Goal: Task Accomplishment & Management: Manage account settings

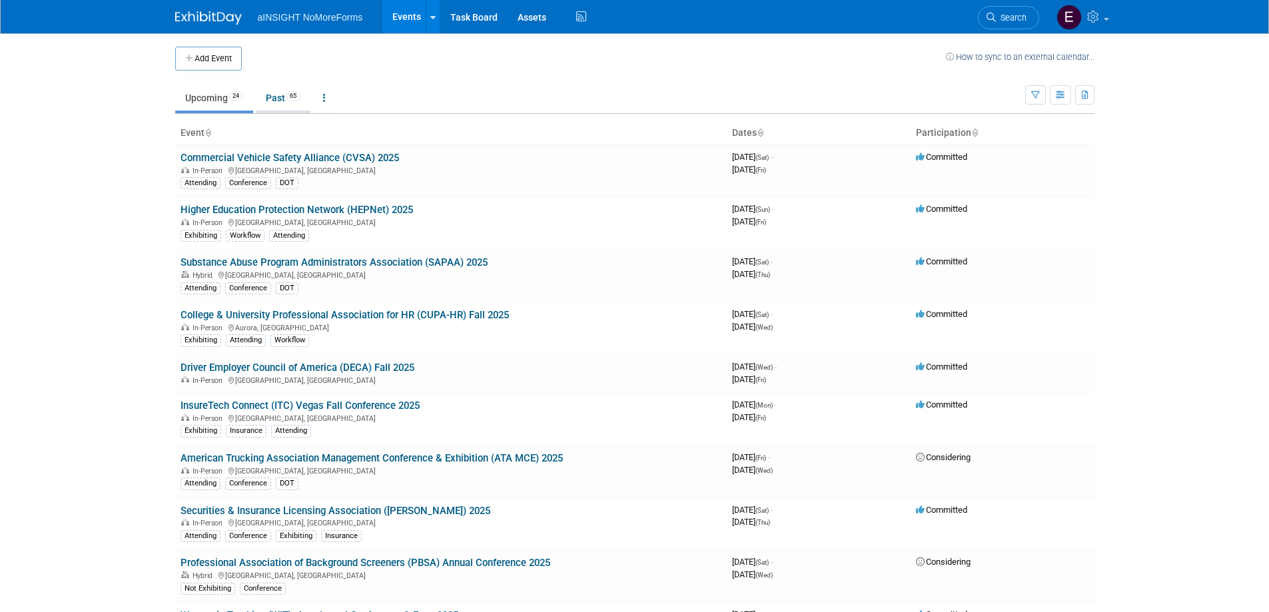
click at [281, 92] on link "Past 65" at bounding box center [283, 97] width 55 height 25
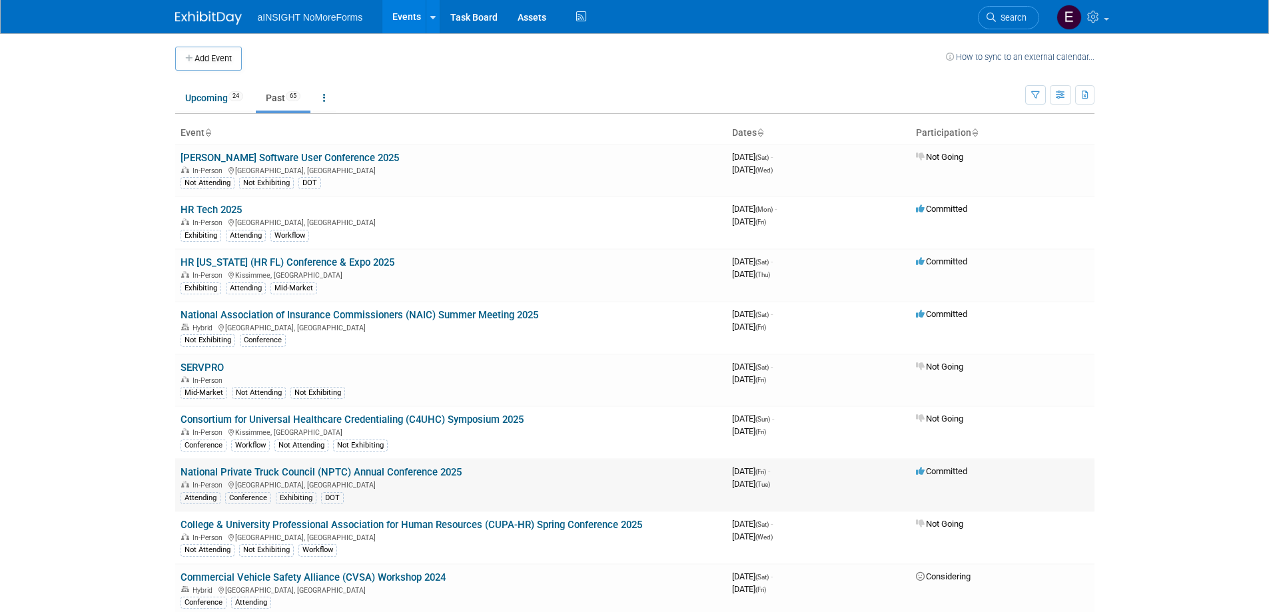
click at [402, 474] on link "National Private Truck Council (NPTC) Annual Conference 2025" at bounding box center [320, 472] width 281 height 12
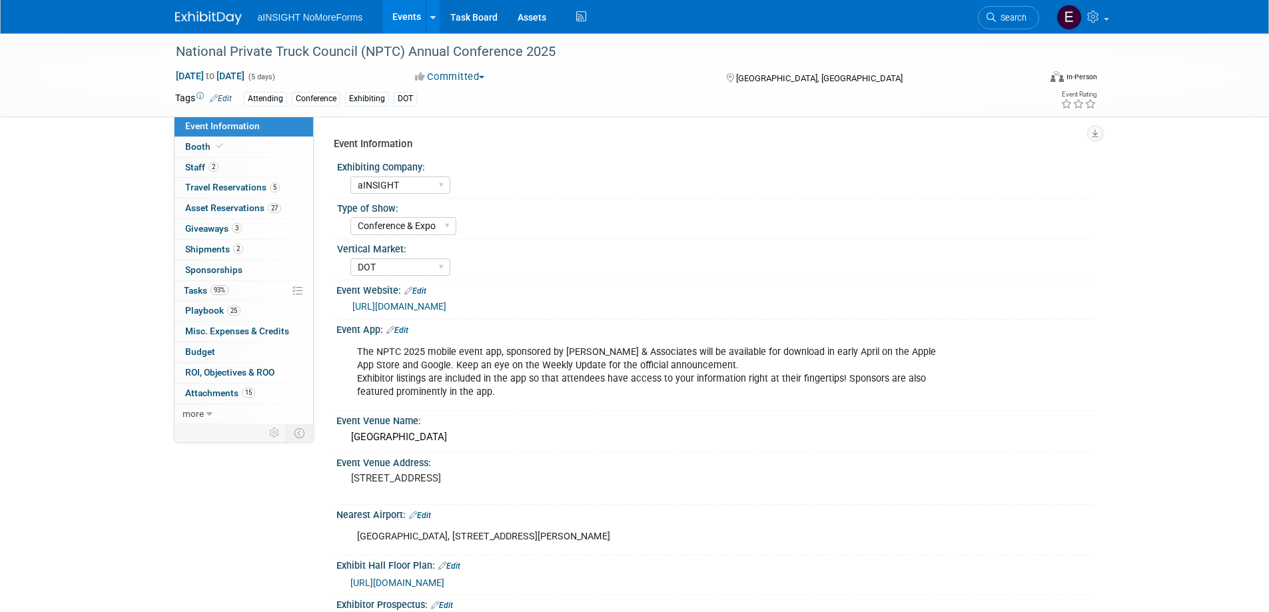
select select "aINSIGHT"
select select "Conference & Expo"
select select "DOT"
select select "Full Access"
select select "No"
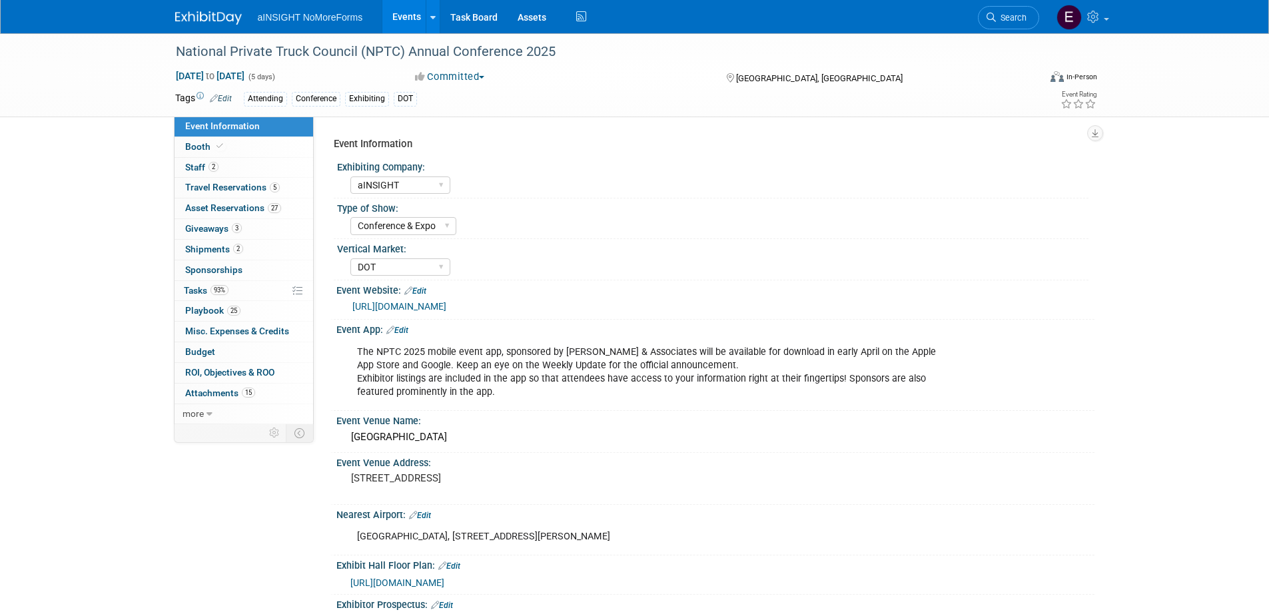
select select "No"
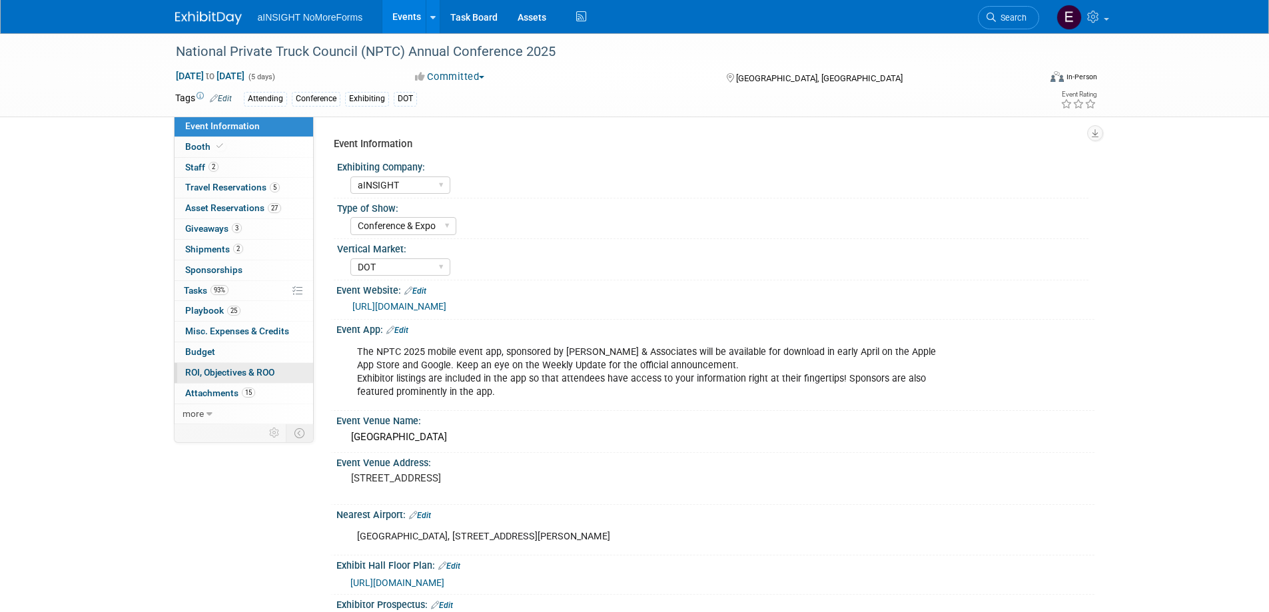
click at [223, 372] on span "ROI, Objectives & ROO 0" at bounding box center [229, 372] width 89 height 11
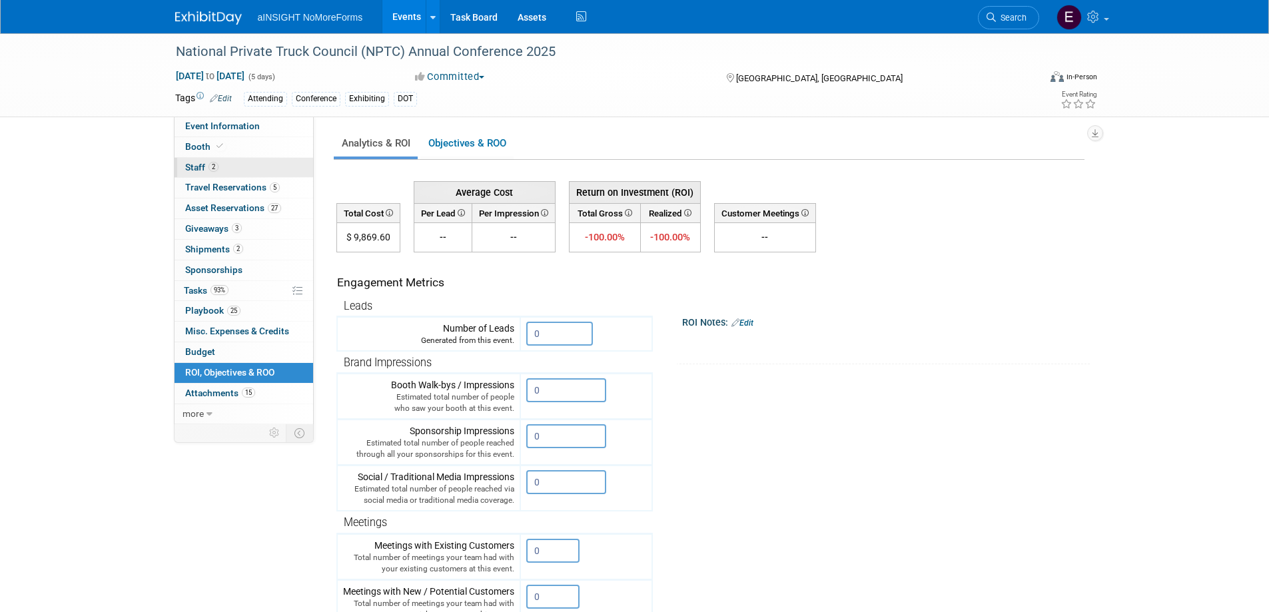
click at [194, 171] on span "Staff 2" at bounding box center [201, 167] width 33 height 11
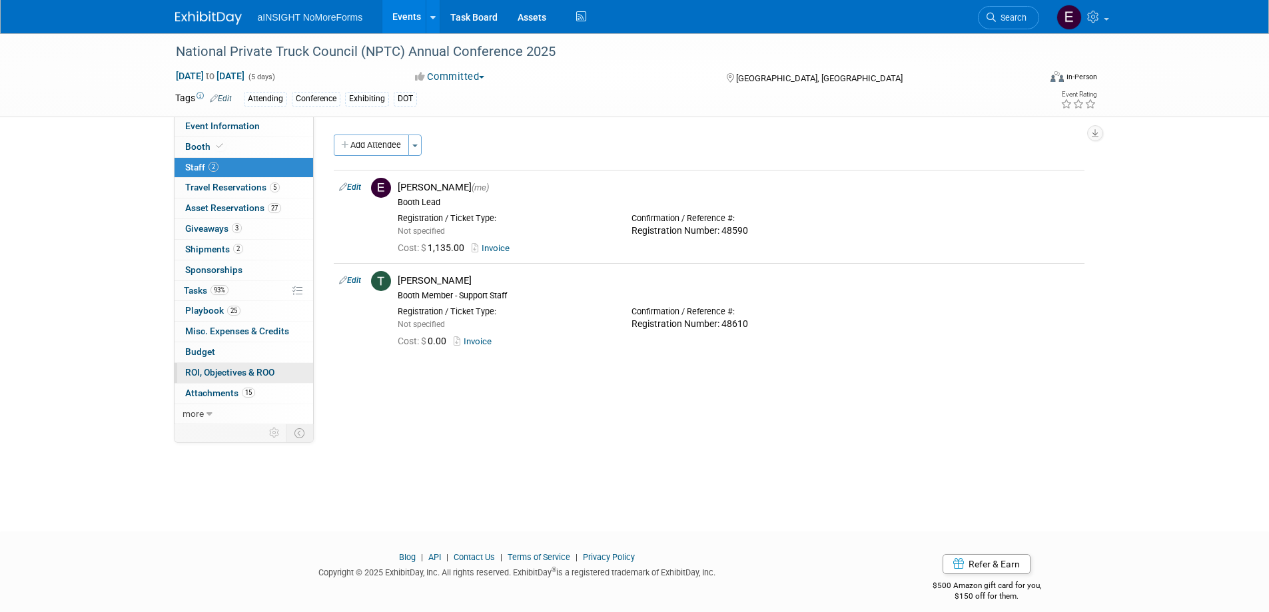
click at [231, 378] on link "0 ROI, Objectives & ROO 0" at bounding box center [243, 373] width 139 height 20
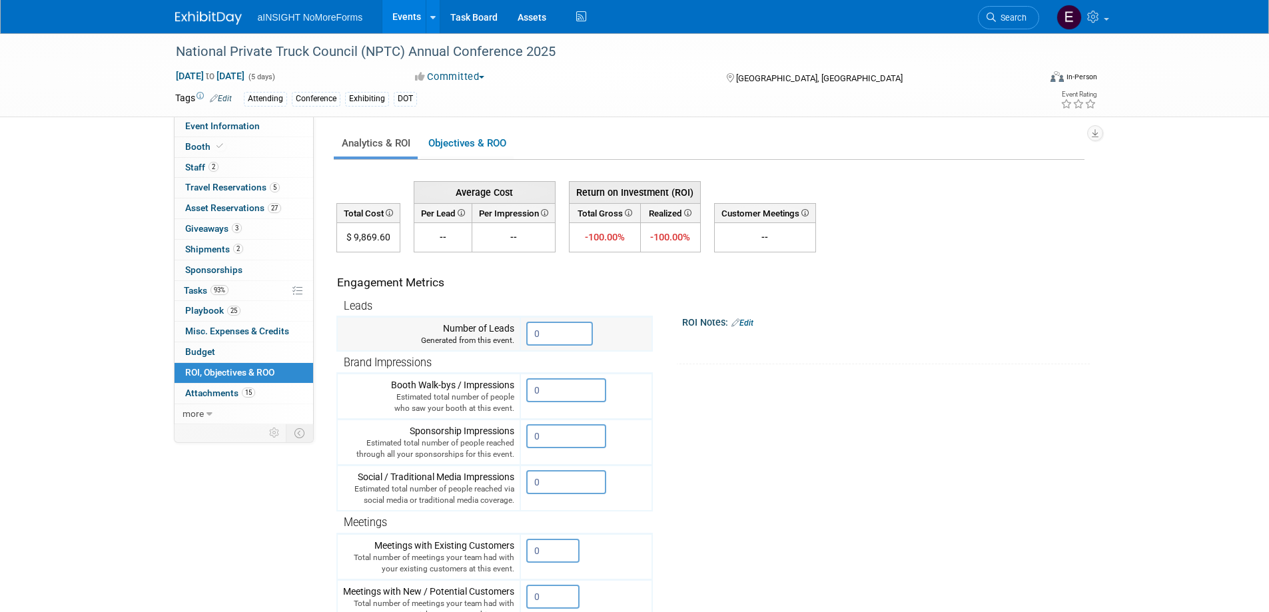
click at [546, 334] on input "0" at bounding box center [559, 334] width 67 height 24
click at [570, 337] on input "0" at bounding box center [559, 334] width 67 height 24
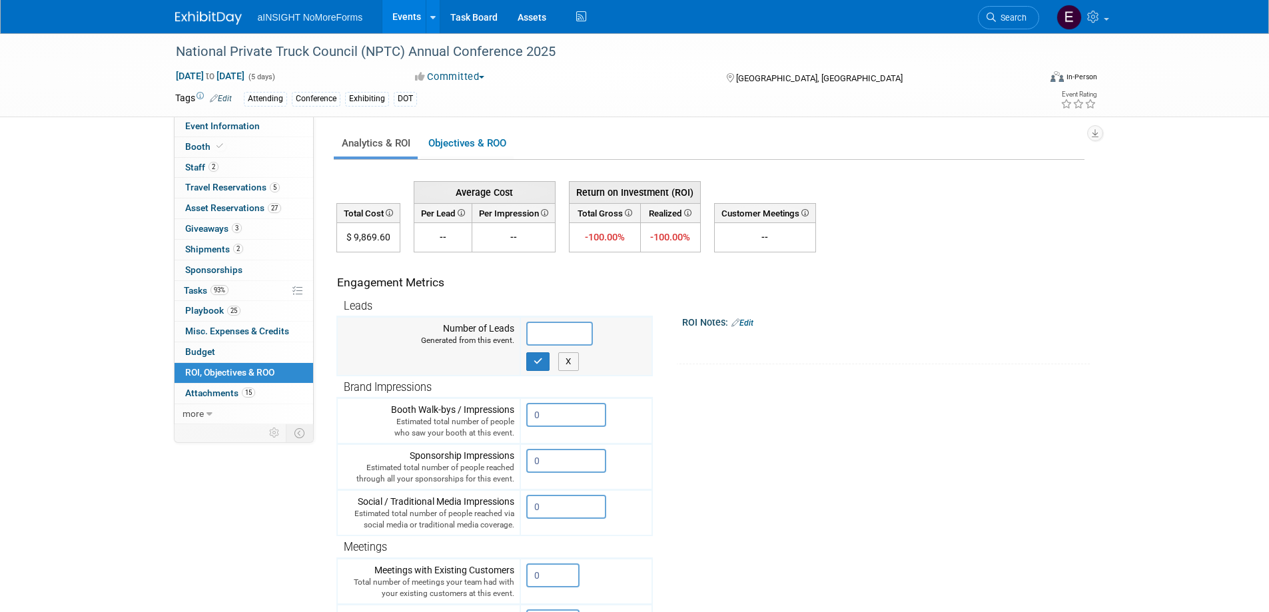
type input "5"
type input "25"
click at [537, 361] on icon "button" at bounding box center [537, 361] width 9 height 9
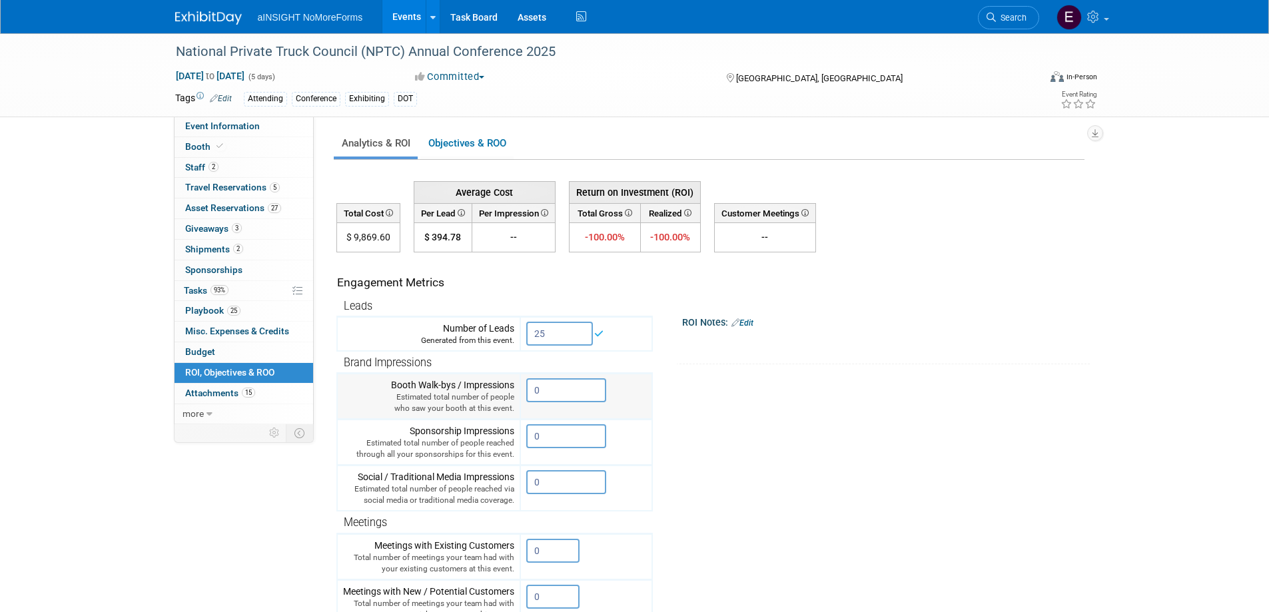
click at [557, 387] on input "0" at bounding box center [566, 390] width 80 height 24
click at [551, 388] on input "0" at bounding box center [566, 390] width 80 height 24
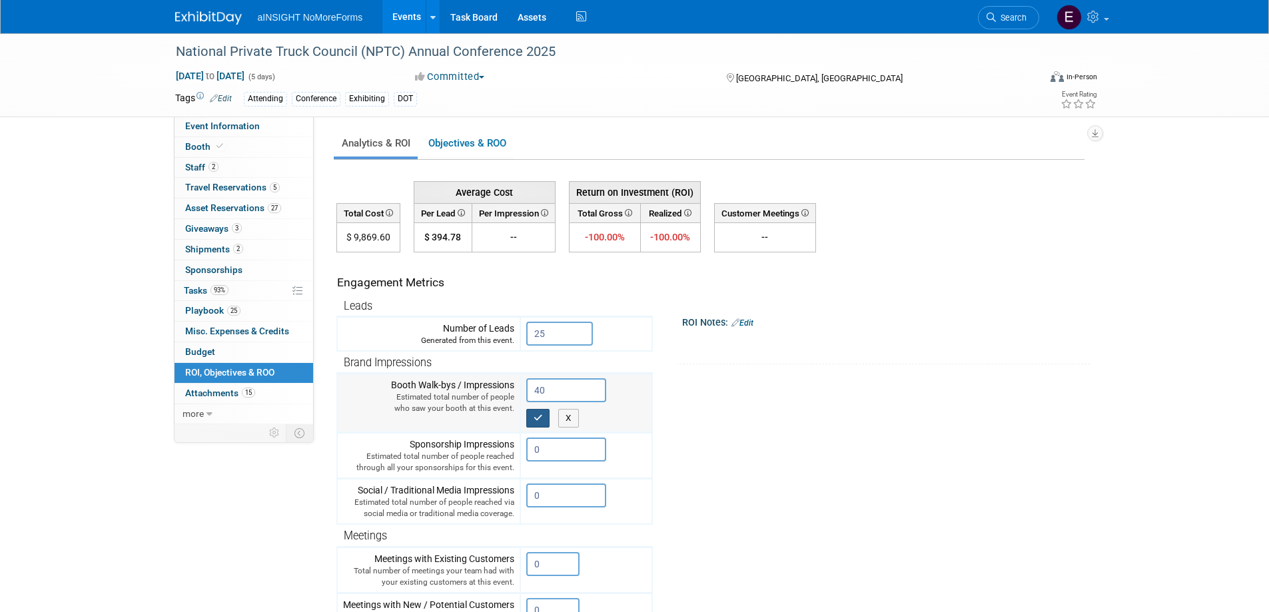
type input "40"
click at [543, 418] on icon "button" at bounding box center [537, 418] width 9 height 9
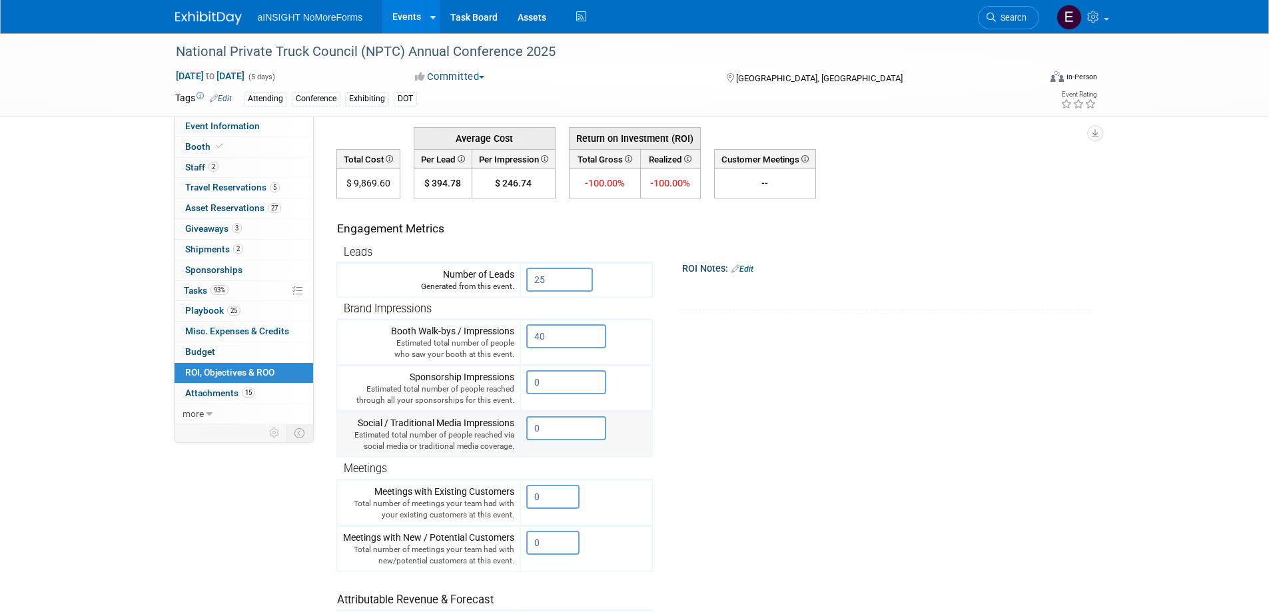
scroll to position [133, 0]
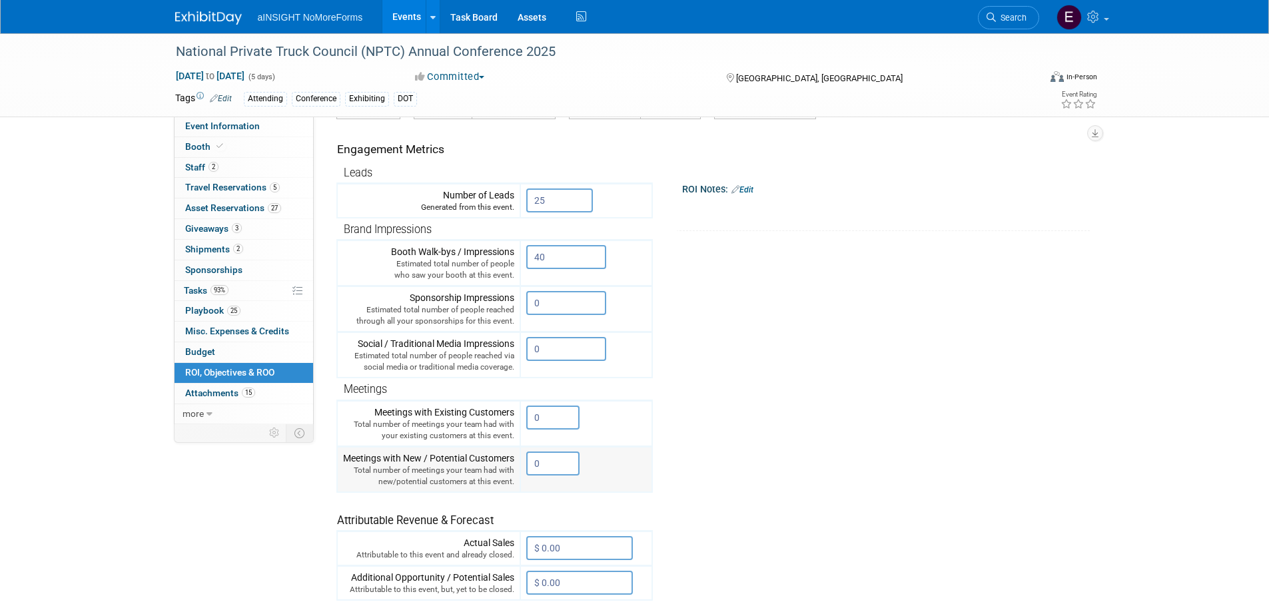
click at [549, 459] on input "0" at bounding box center [552, 463] width 53 height 24
click at [550, 420] on input "0" at bounding box center [552, 418] width 53 height 24
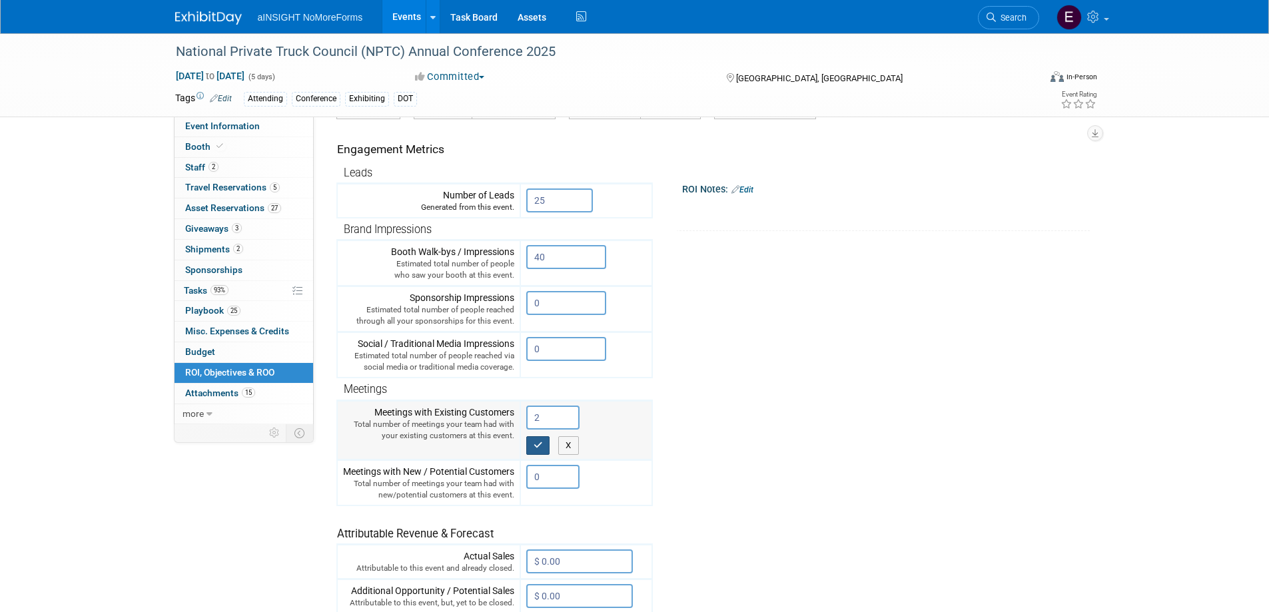
type input "2"
click at [538, 448] on icon "button" at bounding box center [537, 445] width 9 height 9
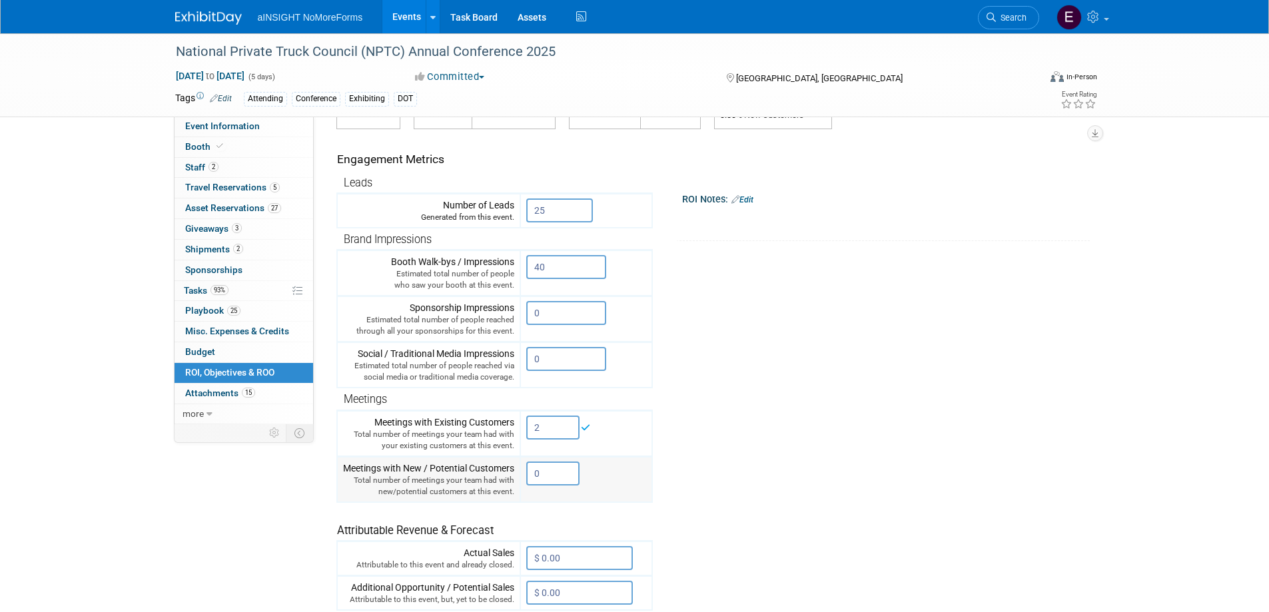
click at [541, 470] on input "0" at bounding box center [552, 473] width 53 height 24
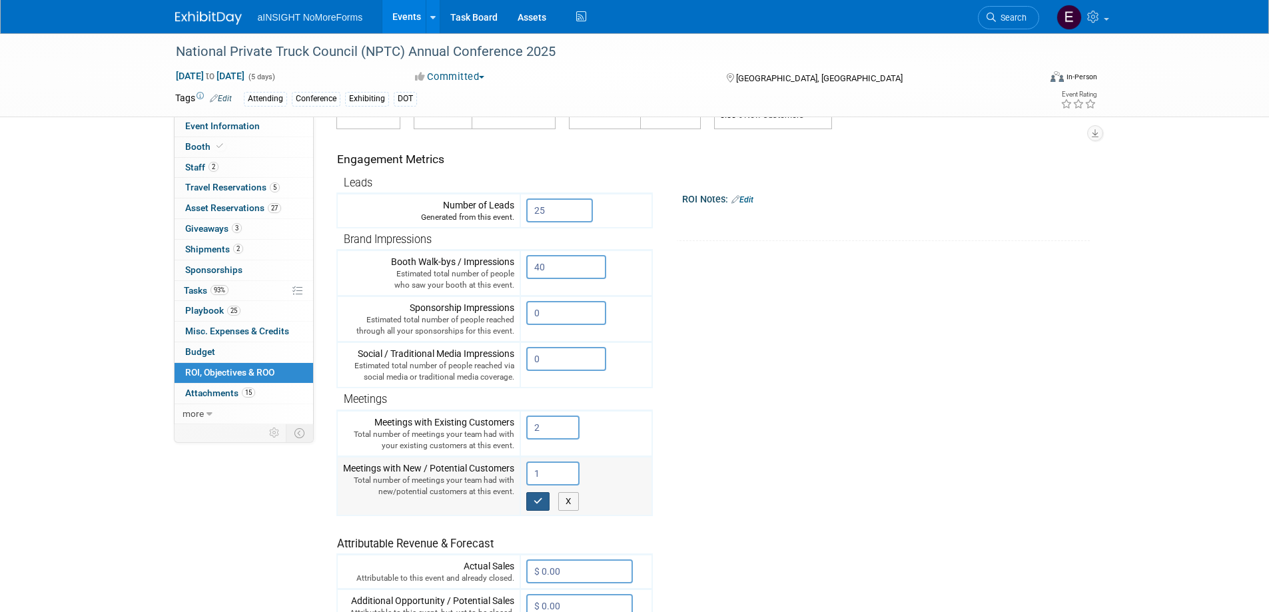
type input "1"
click at [535, 506] on button "button" at bounding box center [538, 501] width 24 height 19
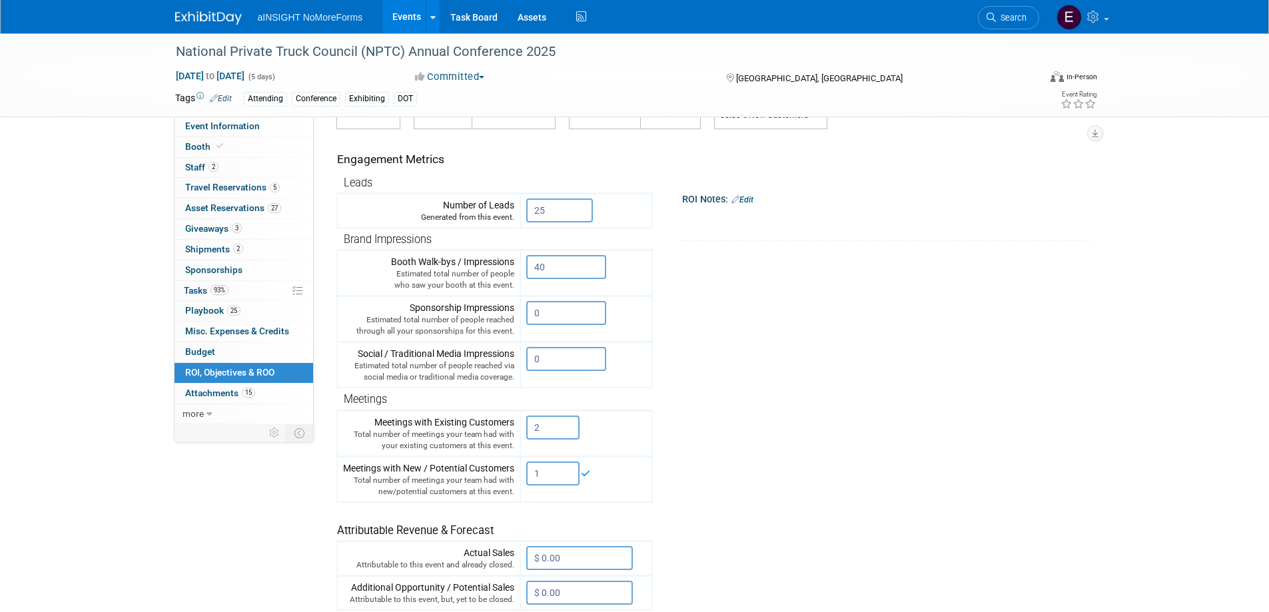
scroll to position [200, 0]
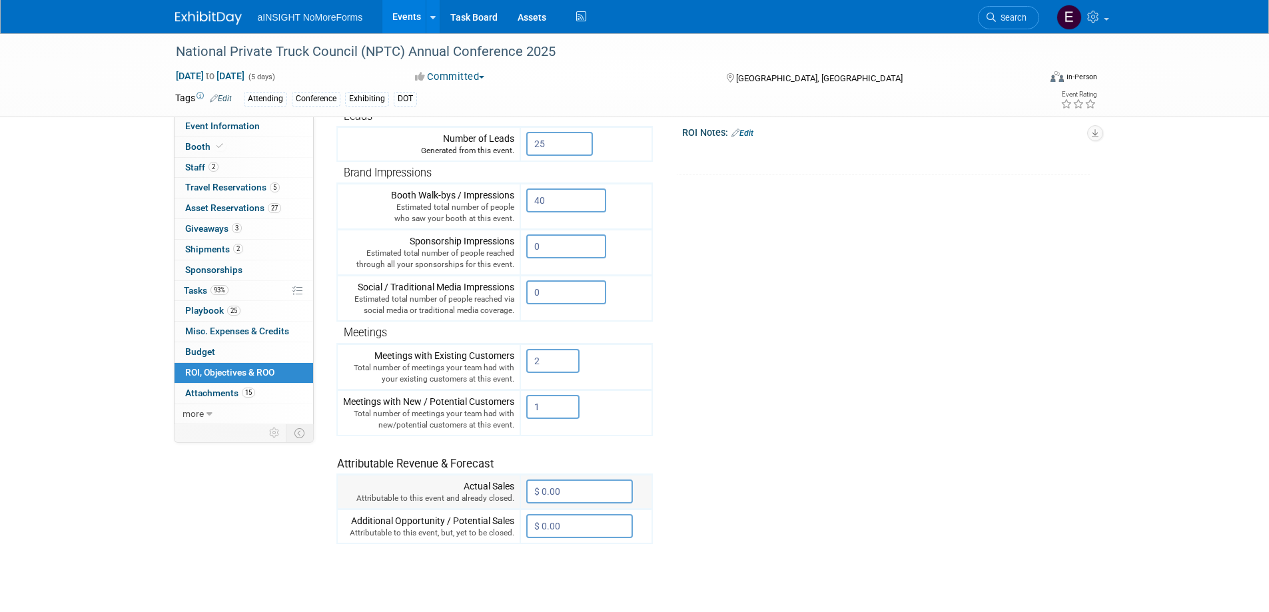
click at [554, 492] on input "$ 0.00" at bounding box center [579, 491] width 107 height 24
click at [563, 528] on input "$ 0.00" at bounding box center [579, 526] width 107 height 24
click at [844, 490] on tr "Engagement Metrics Leads Generated from this event. 25 X Brand Impressions X" at bounding box center [710, 303] width 748 height 481
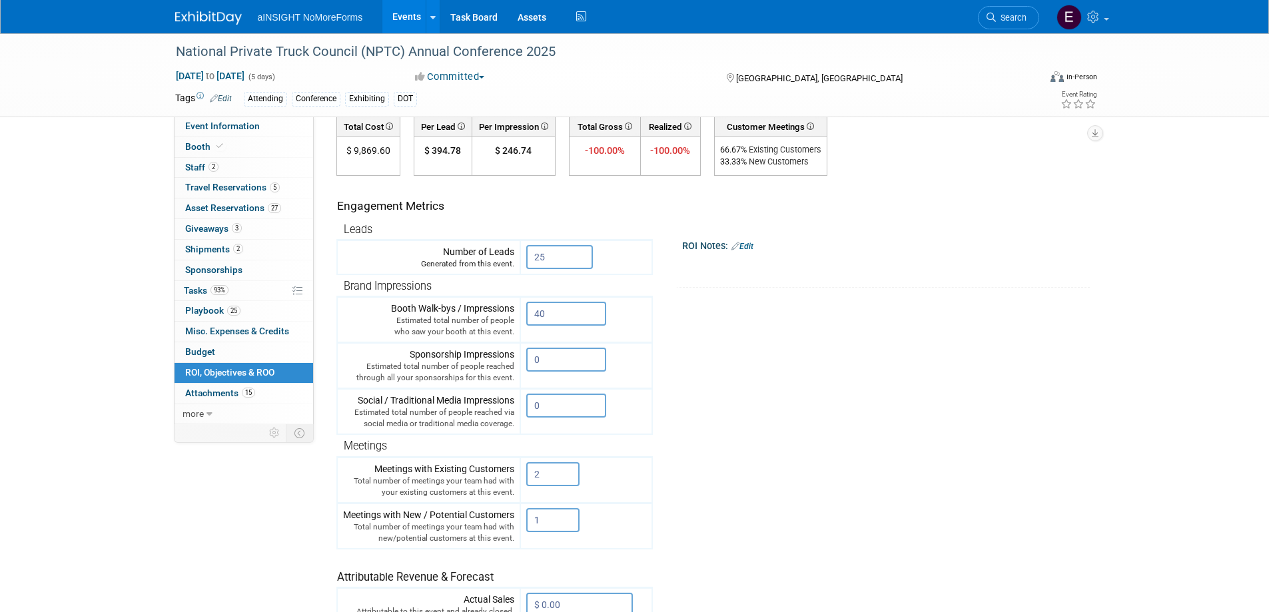
scroll to position [63, 0]
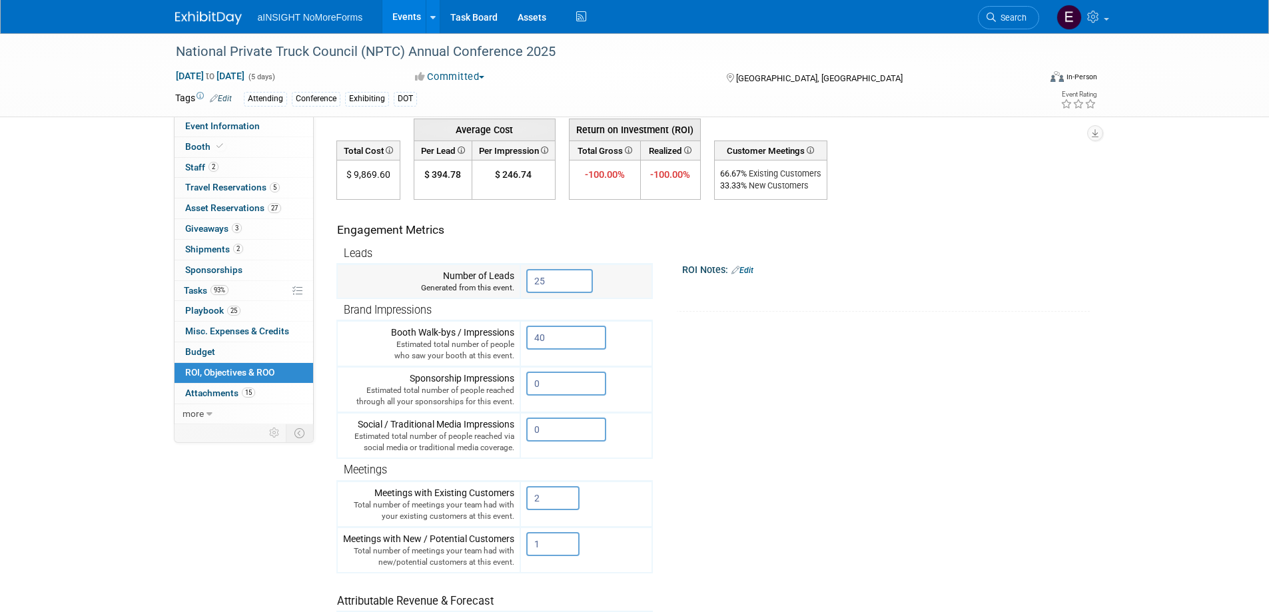
drag, startPoint x: 519, startPoint y: 277, endPoint x: 508, endPoint y: 282, distance: 11.9
click at [515, 279] on tbody "Leads Number of Leads Generated from this event. 25 X" at bounding box center [494, 461] width 315 height 438
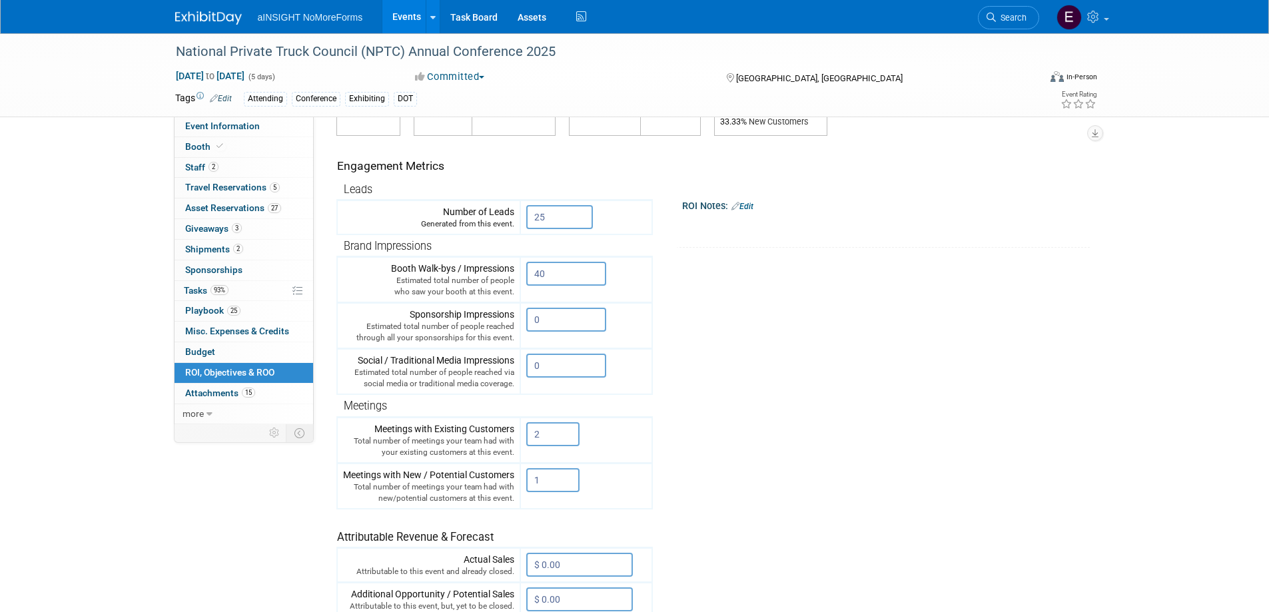
scroll to position [196, 0]
